Goal: Information Seeking & Learning: Learn about a topic

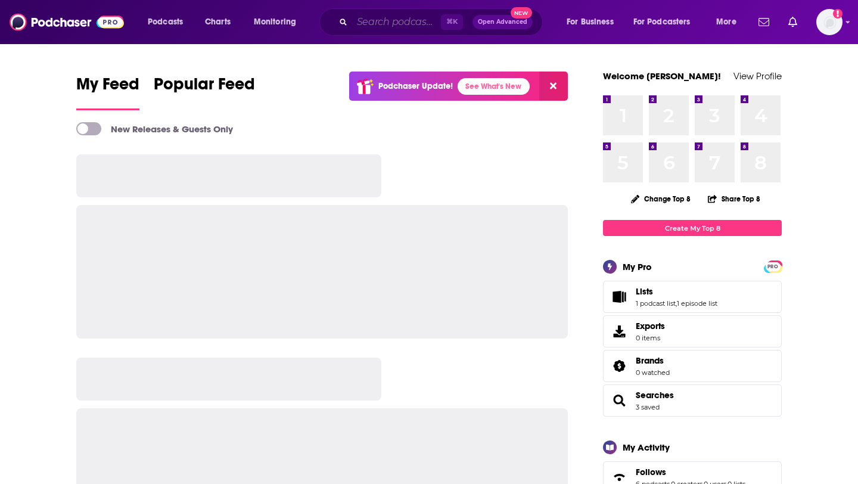
click at [405, 20] on input "Search podcasts, credits, & more..." at bounding box center [396, 22] width 89 height 19
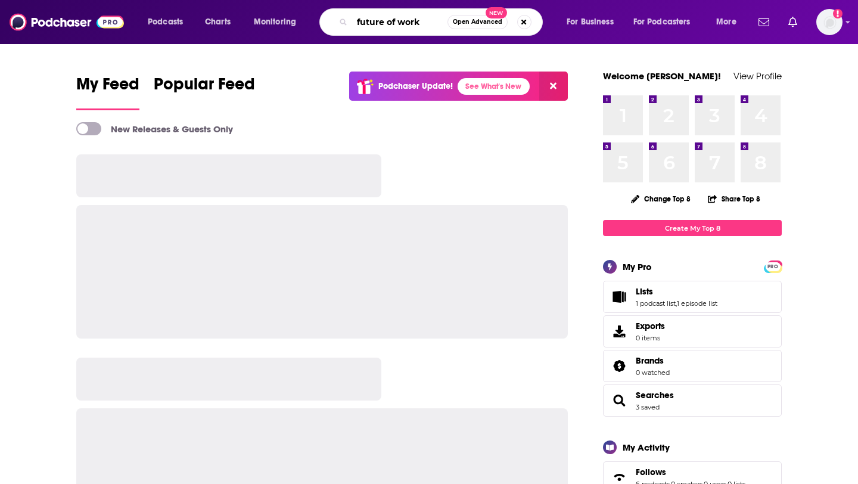
type input "future of work"
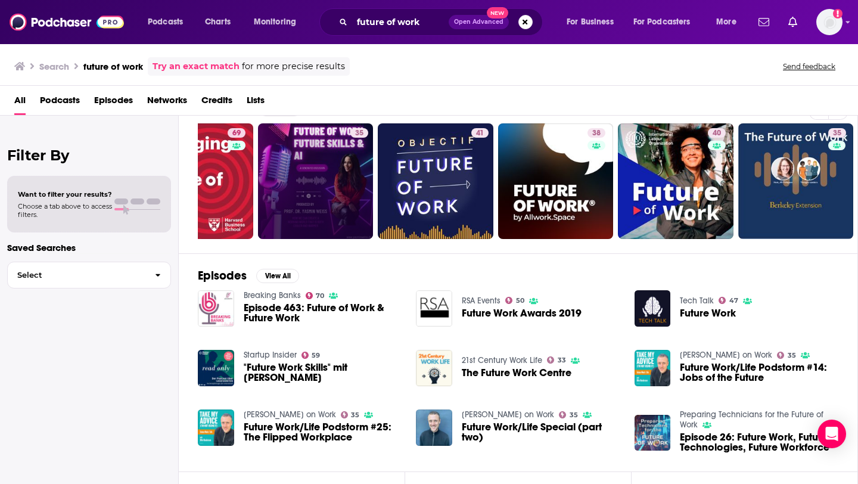
scroll to position [26, 0]
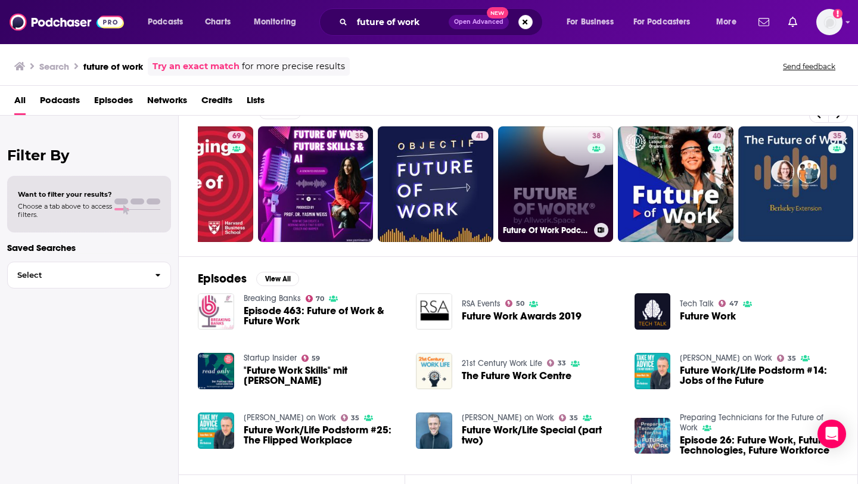
click at [583, 197] on link "38 Future Of Work Podcast" at bounding box center [556, 184] width 116 height 116
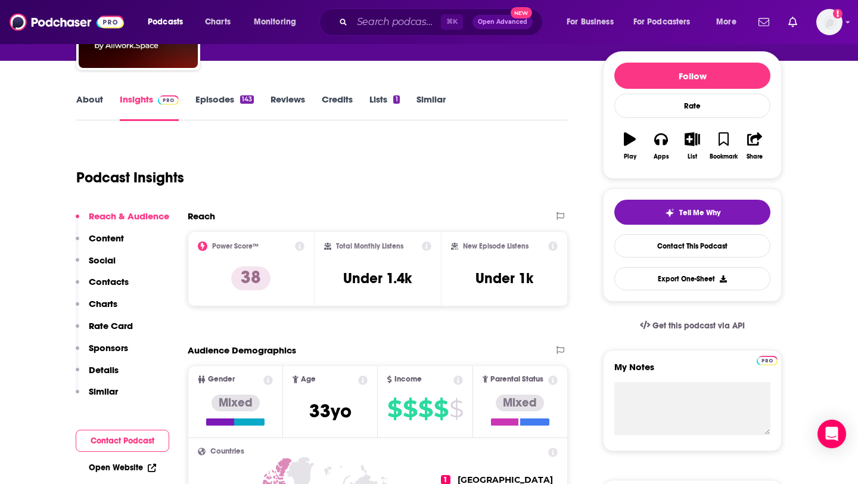
scroll to position [150, 0]
